Goal: Communication & Community: Answer question/provide support

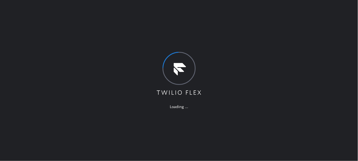
click at [227, 7] on div "Loading ..." at bounding box center [179, 80] width 358 height 161
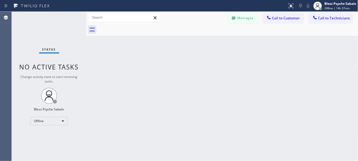
click at [251, 14] on button "Messages" at bounding box center [242, 18] width 29 height 10
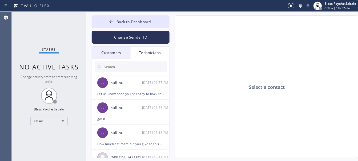
click at [108, 59] on div at bounding box center [131, 67] width 78 height 16
click at [110, 54] on div "Customers" at bounding box center [111, 53] width 39 height 12
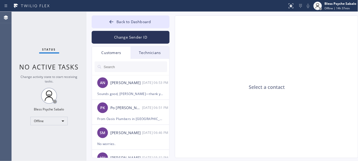
click at [108, 57] on div "Customers" at bounding box center [111, 53] width 39 height 12
click at [108, 55] on div "Customers" at bounding box center [111, 53] width 39 height 12
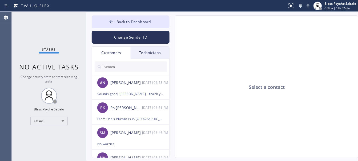
click at [141, 51] on div "Technicians" at bounding box center [150, 53] width 39 height 12
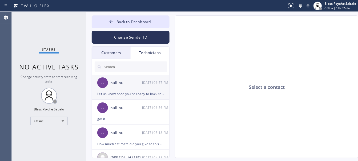
click at [139, 87] on div "-- null null [DATE] 06:57 PM" at bounding box center [131, 83] width 78 height 16
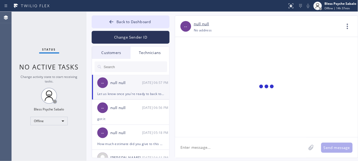
scroll to position [1888, 0]
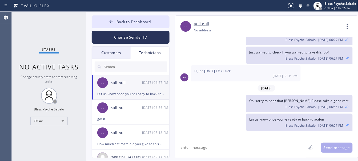
click at [109, 55] on div "Customers" at bounding box center [111, 53] width 39 height 12
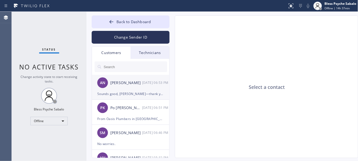
click at [131, 86] on div "[PERSON_NAME]" at bounding box center [126, 83] width 32 height 6
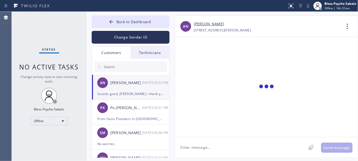
scroll to position [48, 0]
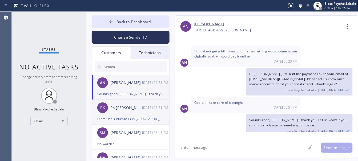
click at [130, 120] on div "From Oasis Plumbers in [GEOGRAPHIC_DATA], we have received a call requesting a …" at bounding box center [130, 119] width 67 height 6
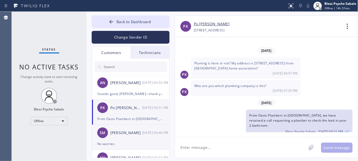
click at [119, 128] on div "SM [PERSON_NAME] [DATE] 06:46 PM" at bounding box center [131, 133] width 78 height 16
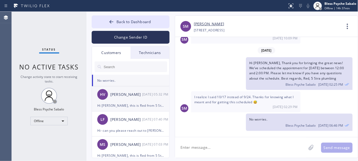
scroll to position [67, 0]
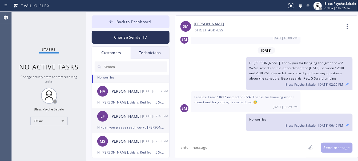
click at [121, 114] on div "[PERSON_NAME]" at bounding box center [126, 117] width 32 height 6
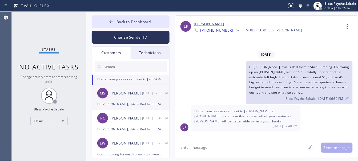
scroll to position [100, 0]
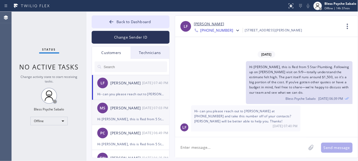
click at [135, 112] on div "MS [PERSON_NAME] [DATE] 07:03 PM" at bounding box center [131, 108] width 78 height 16
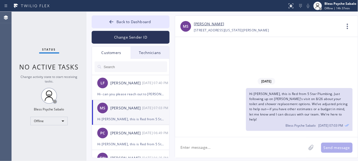
scroll to position [0, 0]
click at [138, 136] on div "[PERSON_NAME]" at bounding box center [126, 133] width 32 height 6
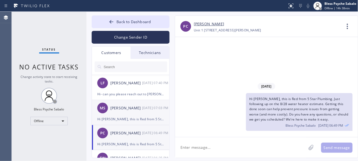
scroll to position [167, 0]
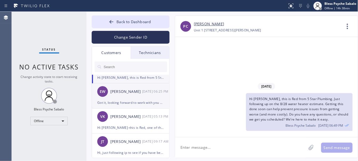
click at [140, 96] on div "EW [PERSON_NAME] [DATE] 06:25 PM" at bounding box center [131, 92] width 78 height 16
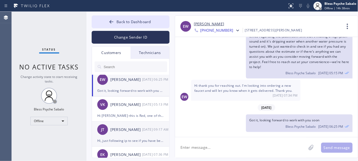
scroll to position [200, 0]
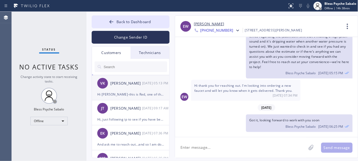
click at [137, 92] on div "Hi [PERSON_NAME]-this is Red, one of the dispatch managers here at 5 Star Plumb…" at bounding box center [130, 94] width 67 height 6
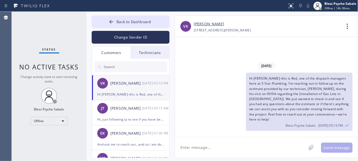
scroll to position [0, 0]
click at [116, 107] on div "[PERSON_NAME]" at bounding box center [126, 109] width 32 height 6
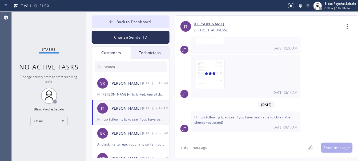
scroll to position [233, 0]
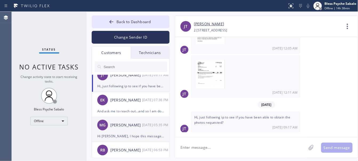
click at [131, 119] on div "MG [PERSON_NAME] [DATE] 05:35 PM" at bounding box center [131, 125] width 78 height 16
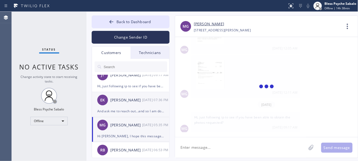
scroll to position [0, 0]
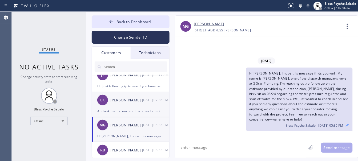
click at [134, 108] on div "And ask me to reach out...and so I am doing that. [PERSON_NAME] arrived this mo…" at bounding box center [130, 111] width 67 height 6
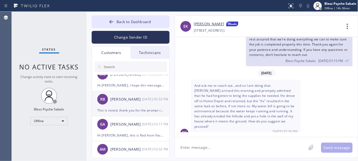
scroll to position [300, 0]
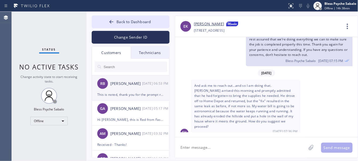
click at [128, 94] on div "This is noted, thank you for the prompt respond." at bounding box center [130, 95] width 67 height 6
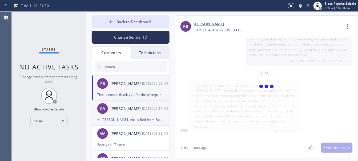
scroll to position [27, 0]
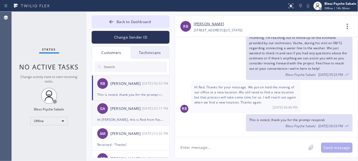
click at [129, 109] on div "[PERSON_NAME]" at bounding box center [126, 109] width 32 height 6
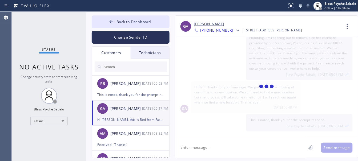
scroll to position [0, 0]
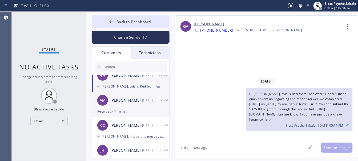
click at [131, 110] on div "Received - Thanks!" at bounding box center [130, 111] width 67 height 6
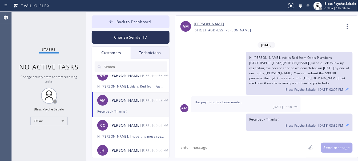
scroll to position [366, 0]
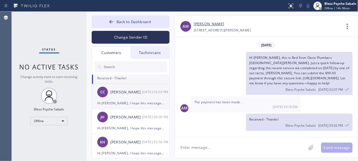
click at [131, 103] on div "Hi [PERSON_NAME], I hope this message finds you well. My name is [PERSON_NAME],…" at bounding box center [130, 103] width 67 height 6
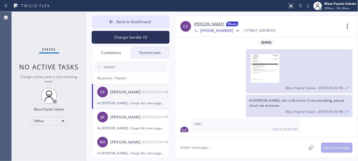
scroll to position [75, 0]
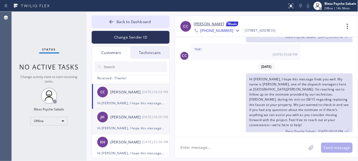
click at [131, 119] on div "[PERSON_NAME]" at bounding box center [126, 117] width 32 height 6
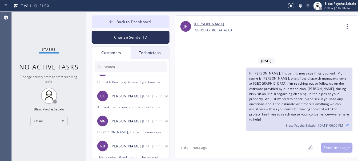
scroll to position [233, 0]
